Goal: Task Accomplishment & Management: Manage account settings

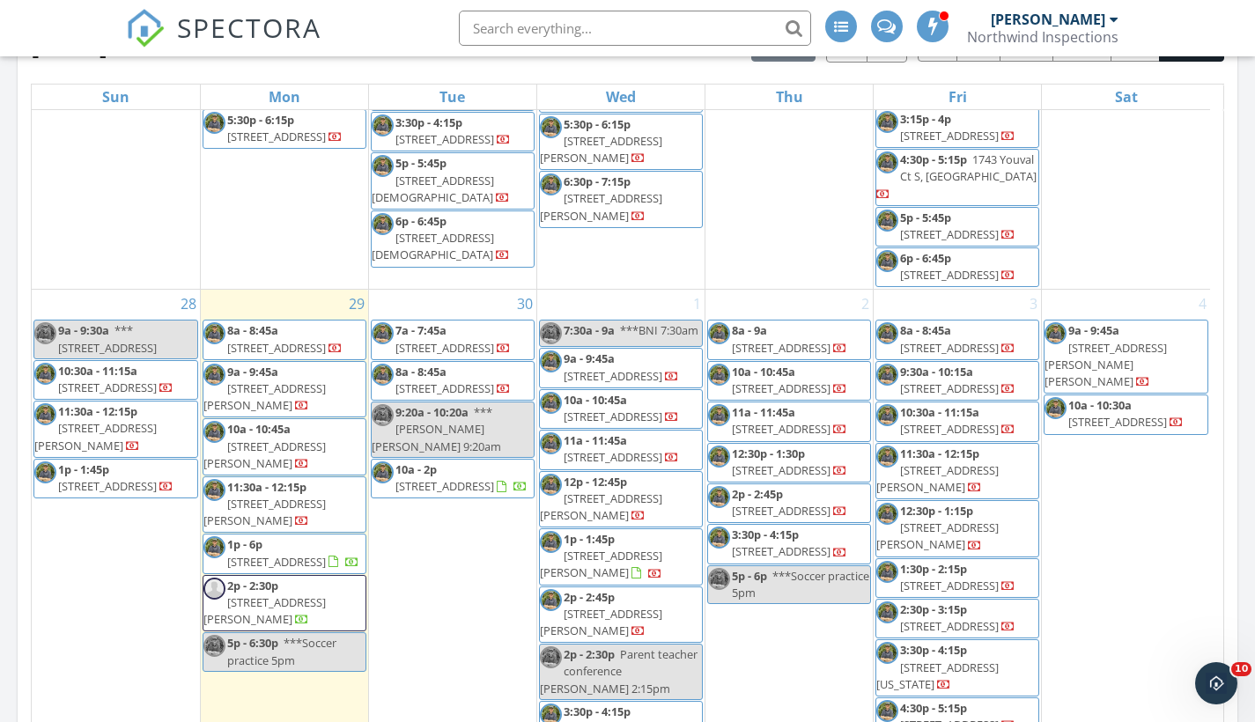
scroll to position [2423, 0]
click at [281, 496] on span "82 Guava Place Dr, Ocklawaha 32179" at bounding box center [265, 512] width 122 height 33
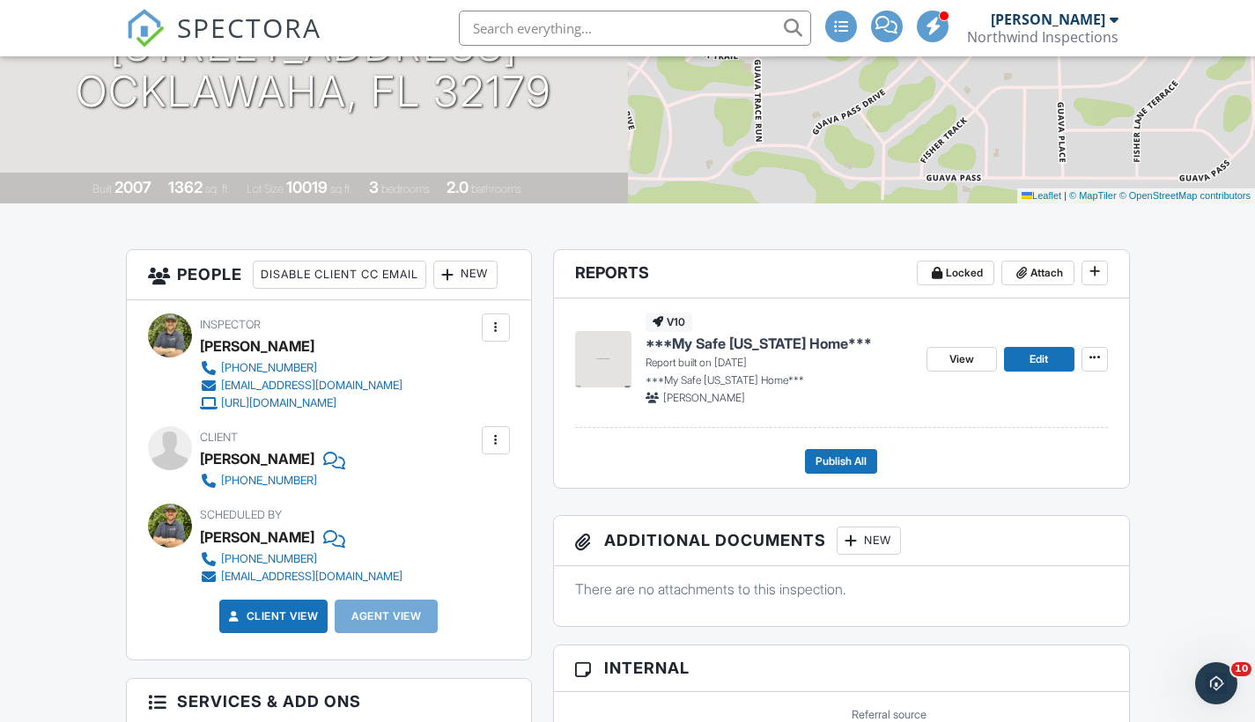
scroll to position [289, 0]
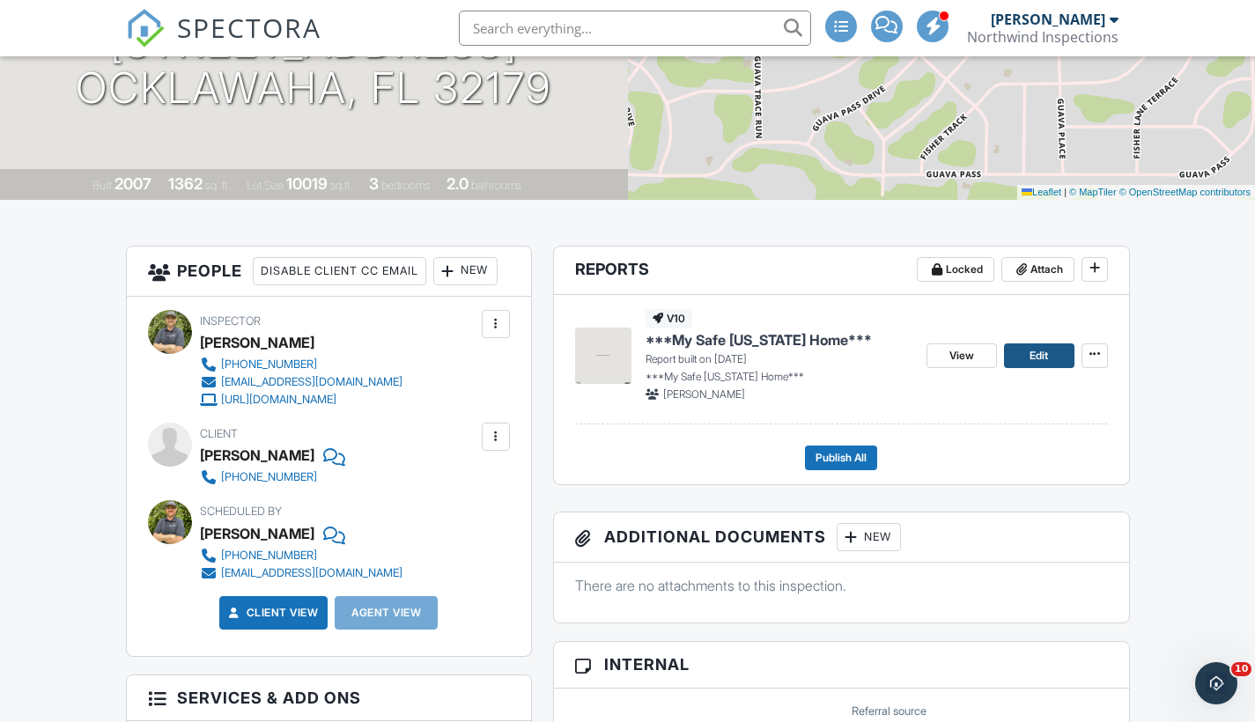
click at [1048, 352] on span "Edit" at bounding box center [1039, 356] width 19 height 18
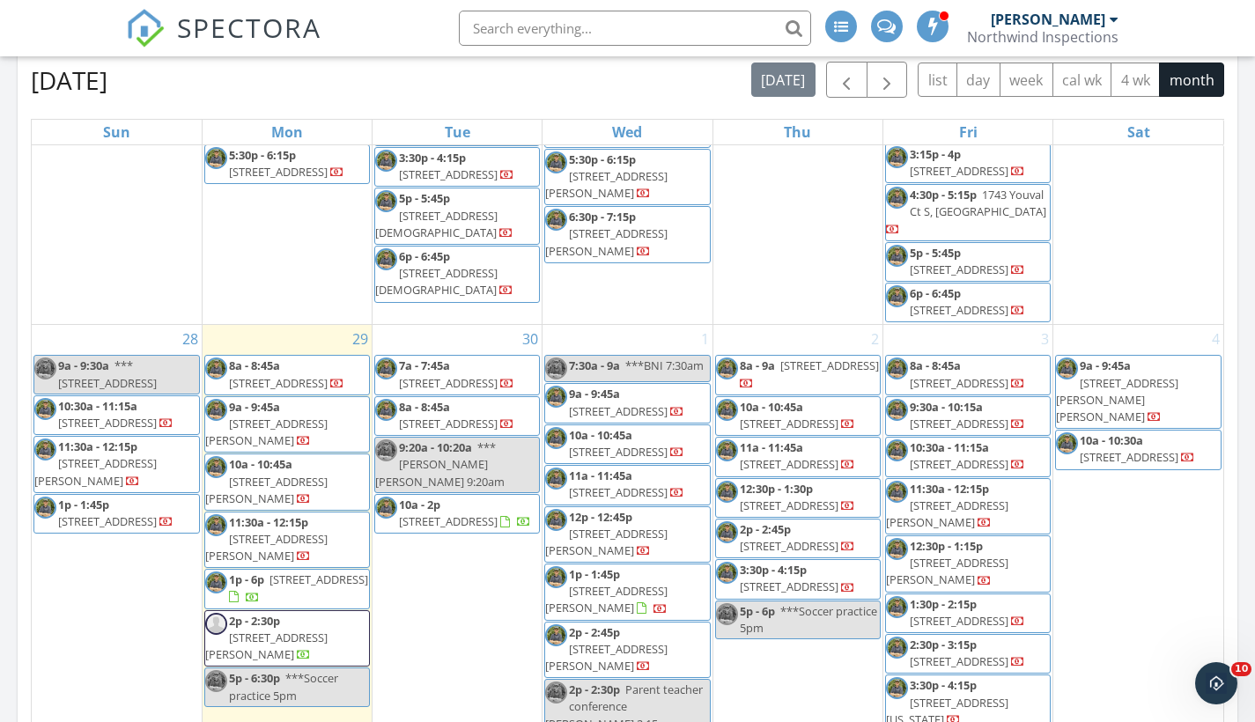
scroll to position [938, 0]
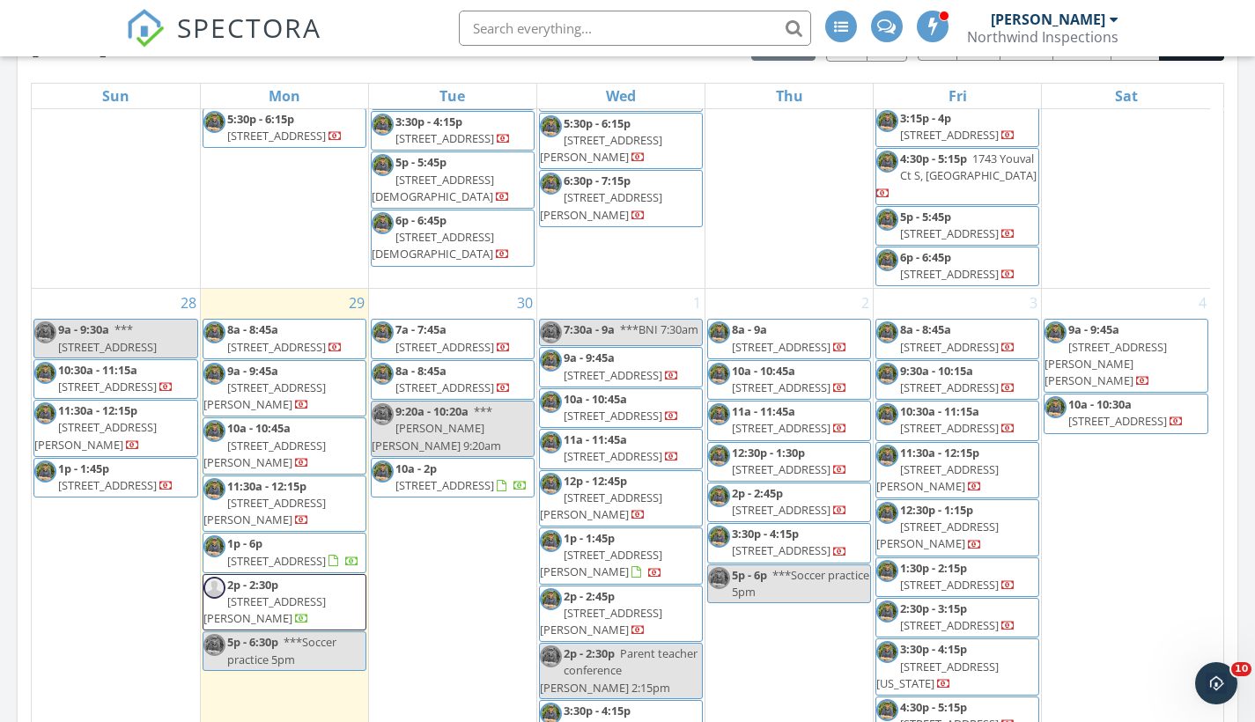
click at [280, 553] on span "5541 S Stoneridge Dr, Inverness 34450" at bounding box center [276, 561] width 99 height 16
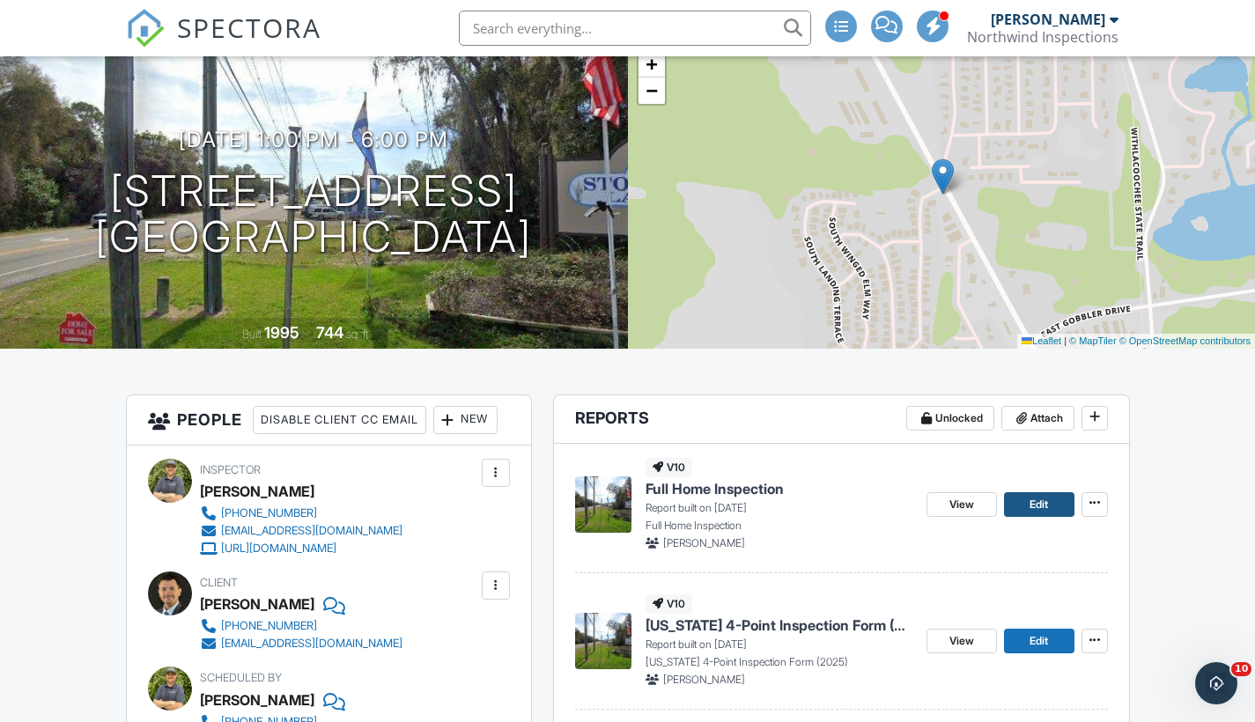
click at [1044, 503] on span "Edit" at bounding box center [1039, 505] width 19 height 18
